Goal: Information Seeking & Learning: Check status

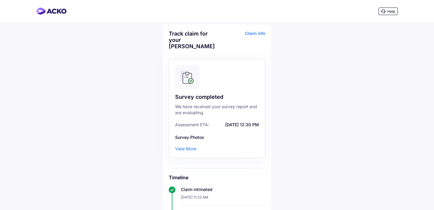
scroll to position [302, 0]
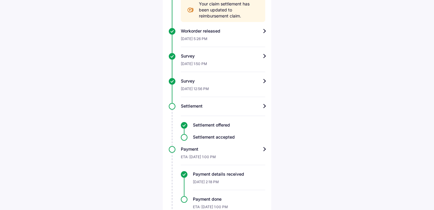
scroll to position [265, 0]
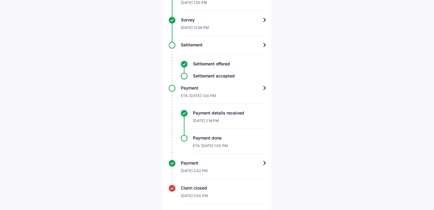
click at [199, 185] on div "Claim closed" at bounding box center [223, 188] width 84 height 6
